Goal: Task Accomplishment & Management: Complete application form

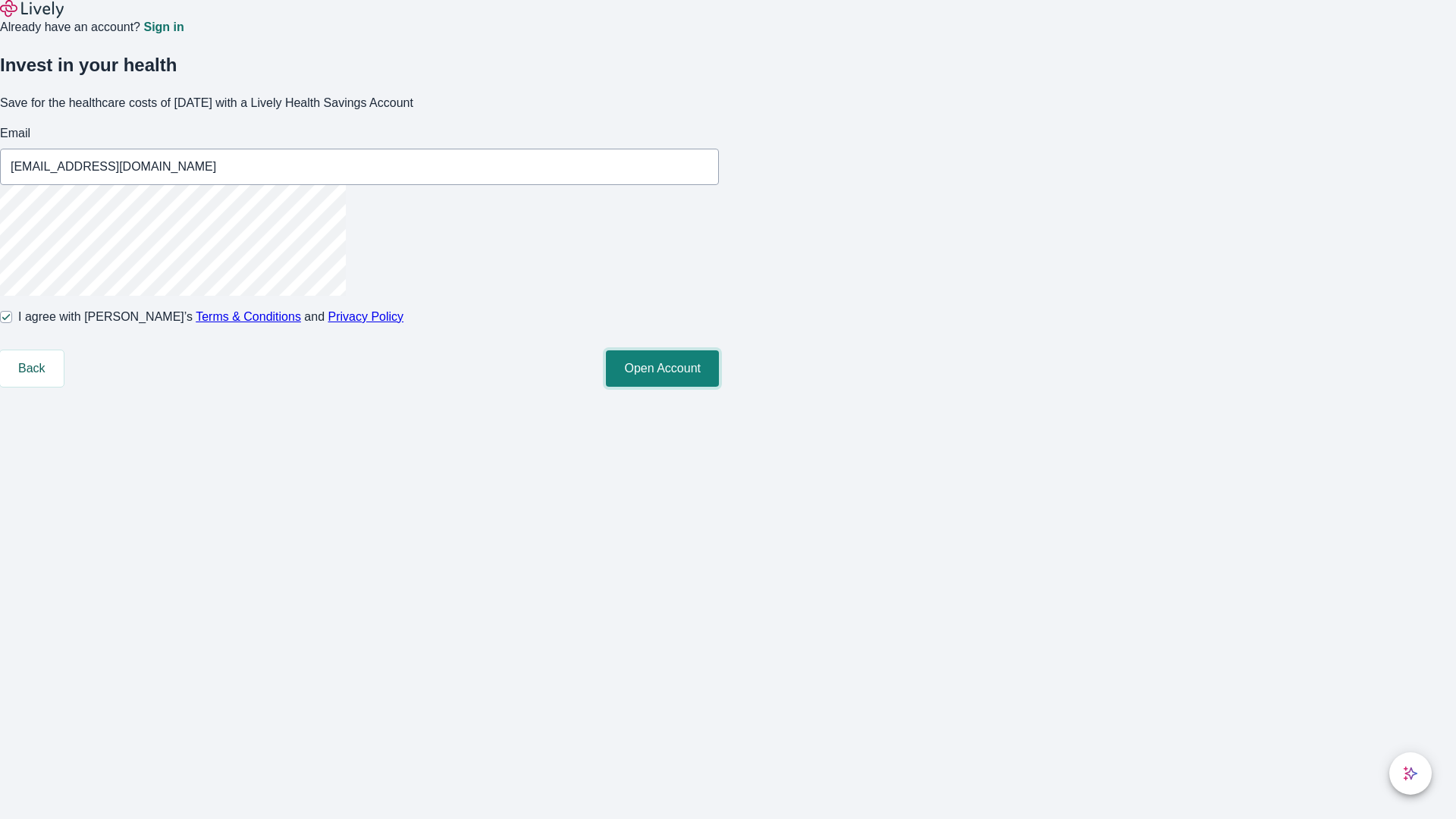
click at [719, 386] on button "Open Account" at bounding box center [662, 369] width 113 height 36
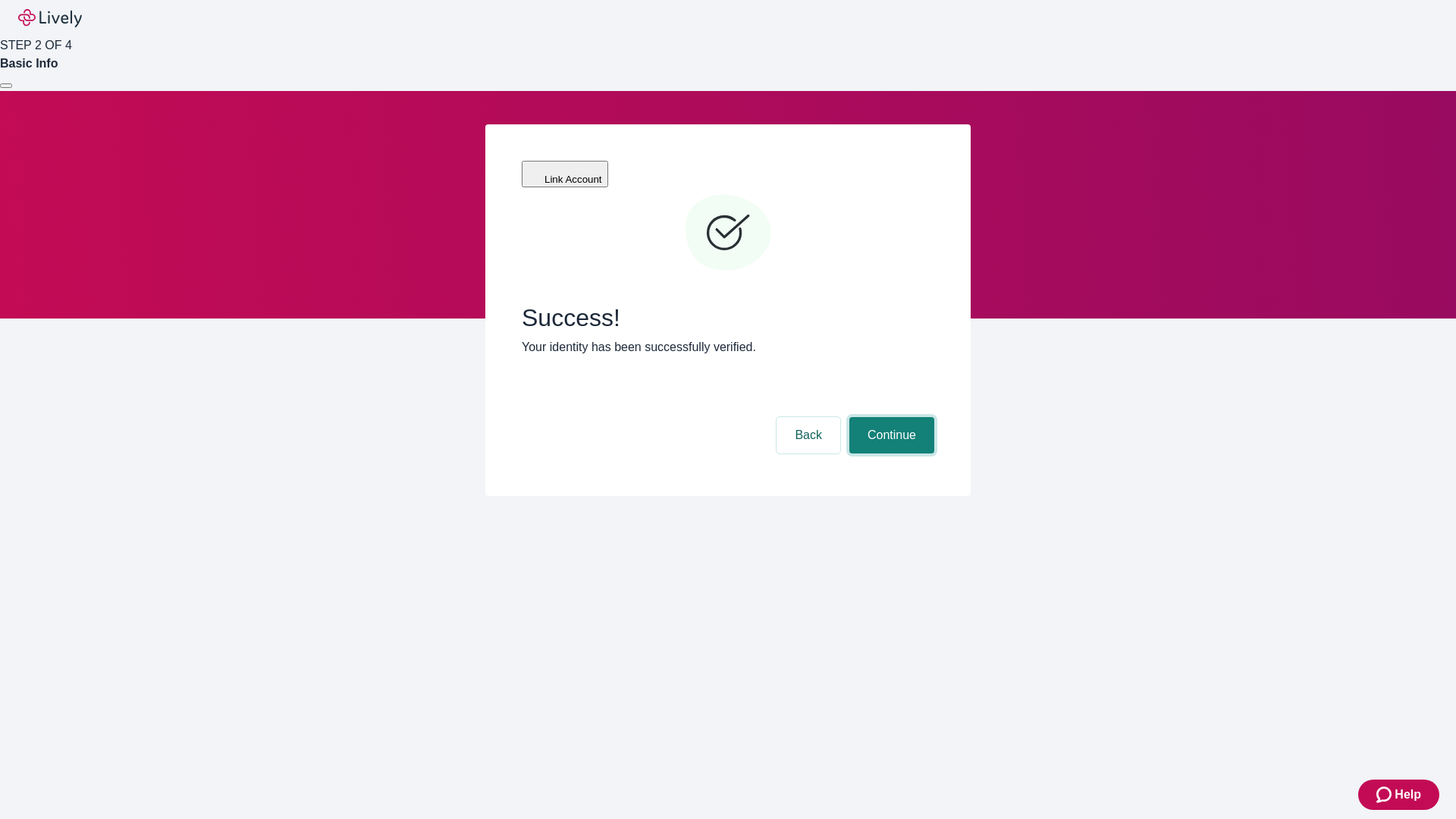
click at [889, 417] on button "Continue" at bounding box center [892, 435] width 85 height 36
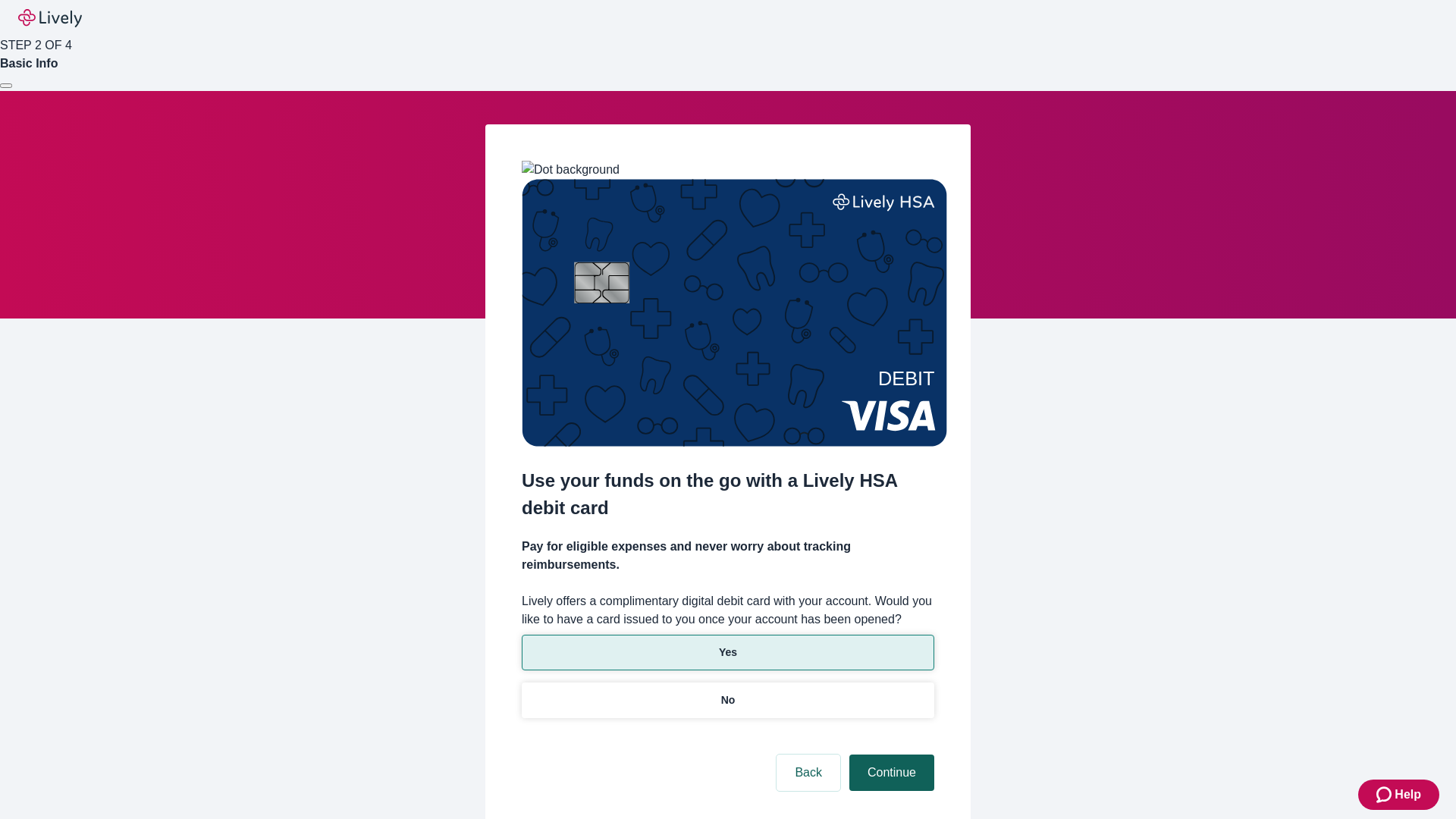
click at [727, 645] on p "Yes" at bounding box center [728, 653] width 18 height 16
click at [889, 755] on button "Continue" at bounding box center [892, 773] width 85 height 36
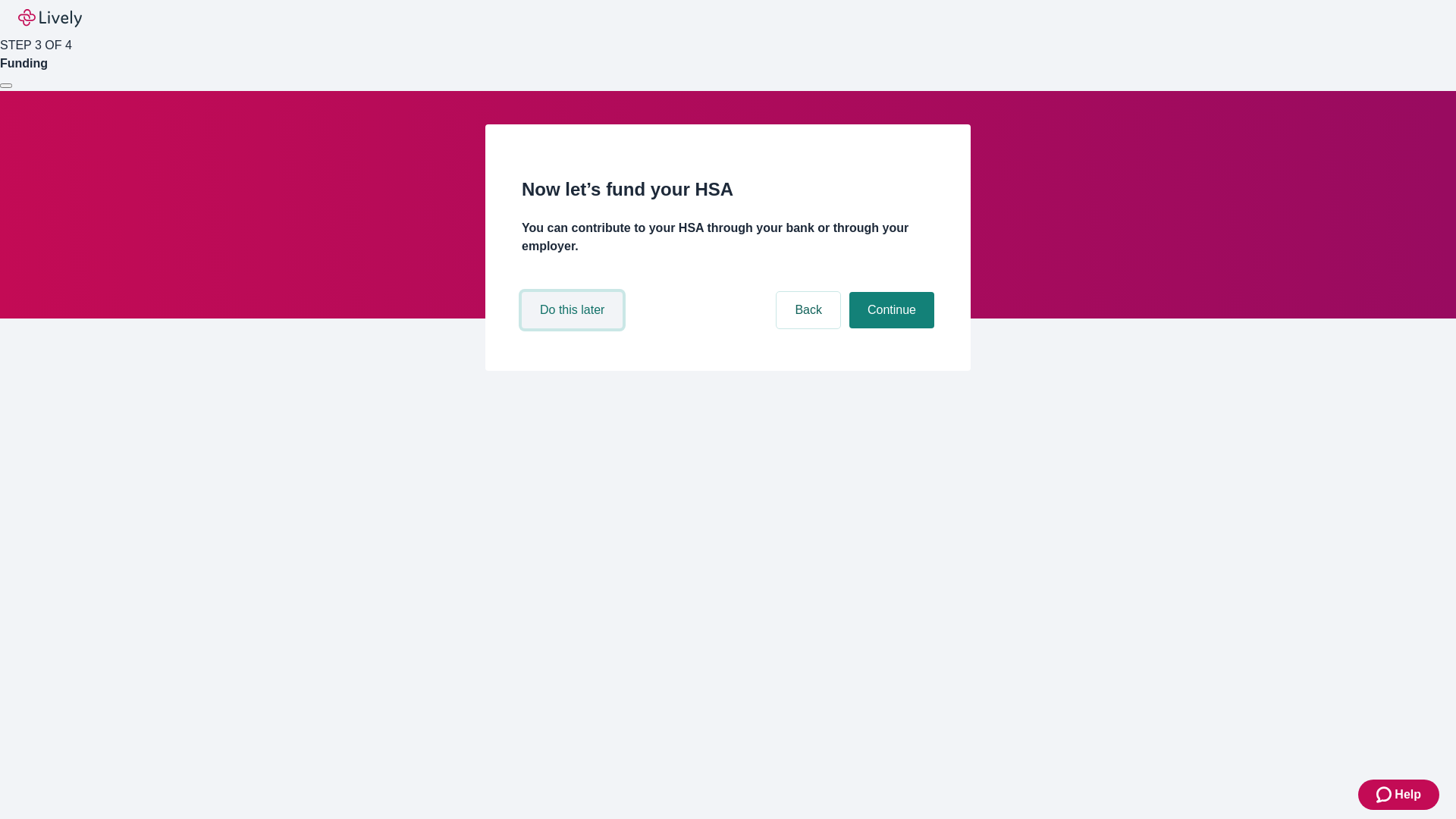
click at [574, 328] on button "Do this later" at bounding box center [572, 309] width 101 height 36
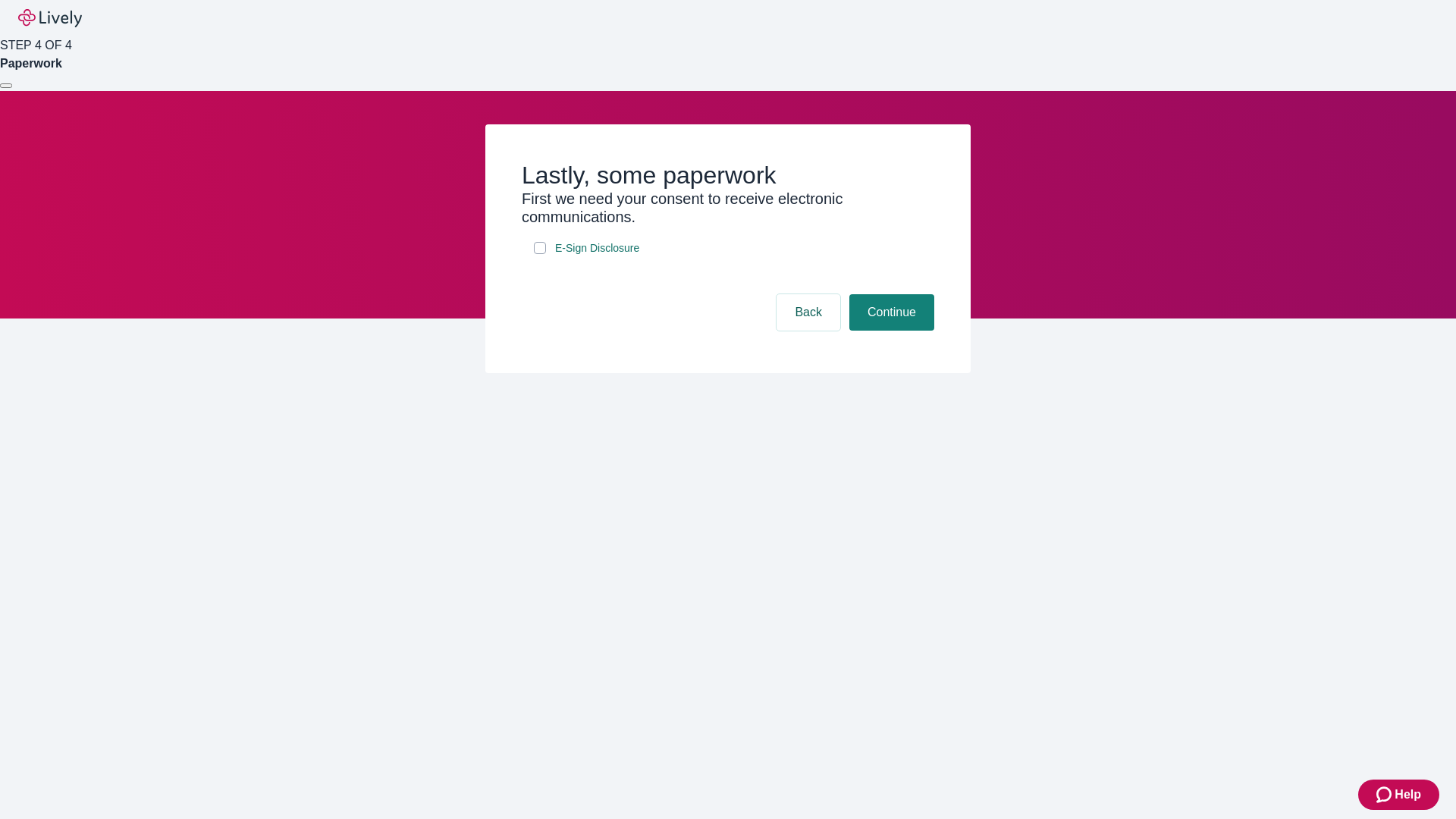
click at [540, 254] on input "E-Sign Disclosure" at bounding box center [539, 248] width 12 height 12
checkbox input "true"
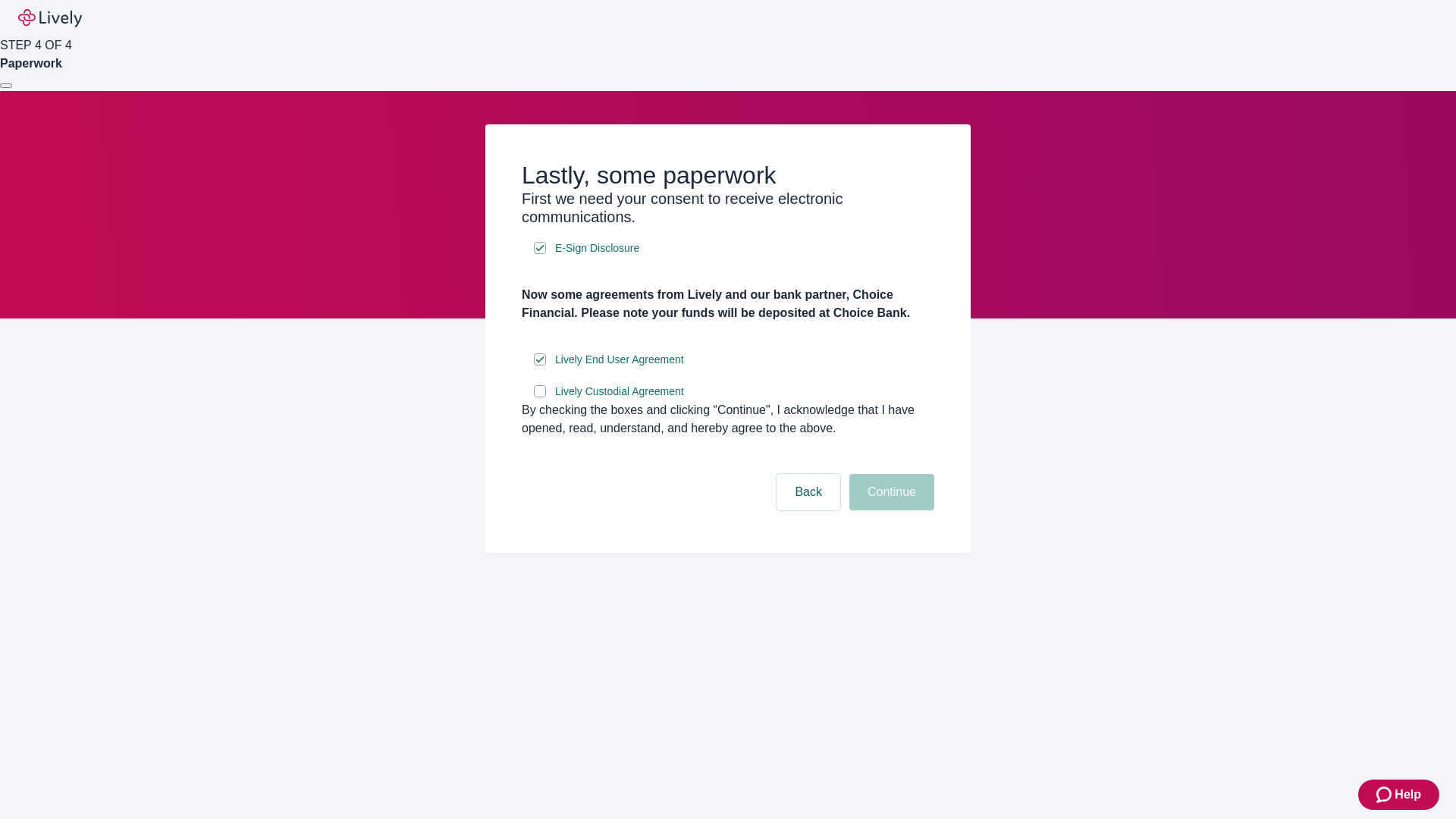
click at [540, 398] on input "Lively Custodial Agreement" at bounding box center [539, 391] width 12 height 12
checkbox input "true"
click at [889, 510] on button "Continue" at bounding box center [892, 492] width 85 height 36
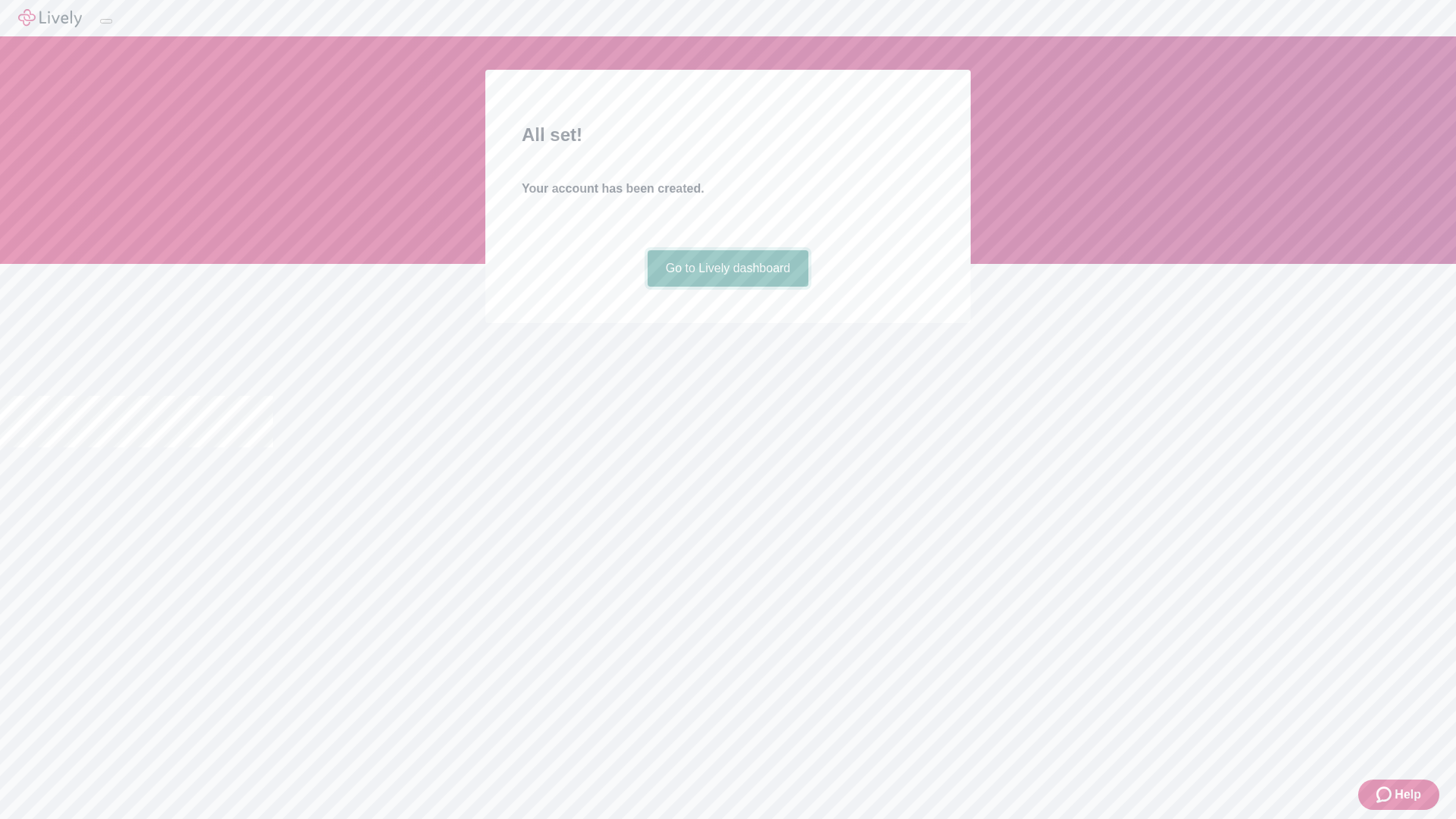
click at [727, 287] on link "Go to Lively dashboard" at bounding box center [728, 268] width 161 height 36
